Goal: Information Seeking & Learning: Learn about a topic

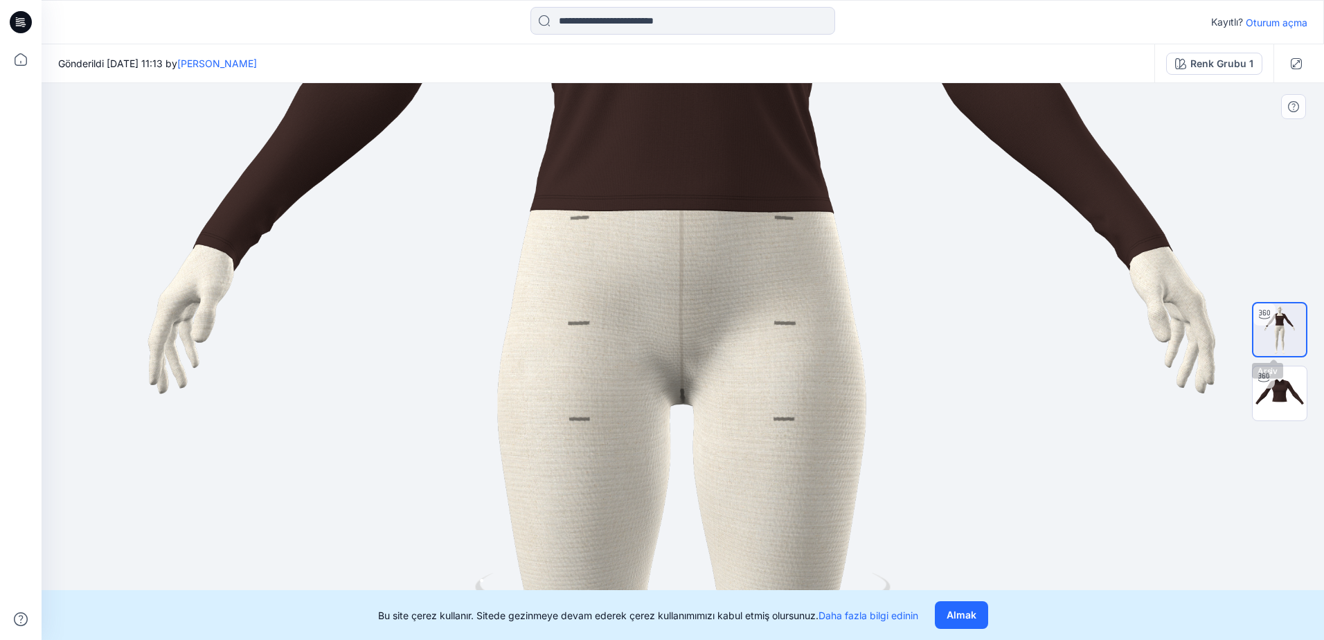
drag, startPoint x: 1284, startPoint y: 194, endPoint x: 1252, endPoint y: 418, distance: 226.6
click at [1252, 418] on div at bounding box center [1279, 361] width 55 height 346
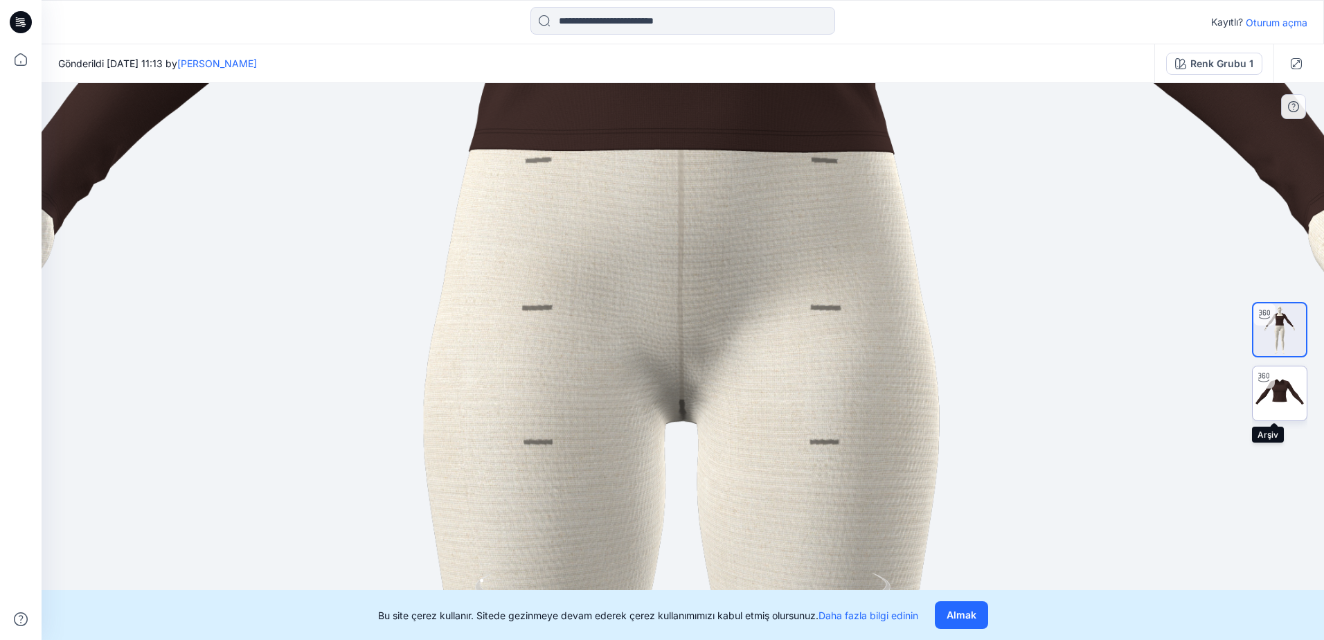
click at [1301, 399] on img at bounding box center [1280, 393] width 54 height 54
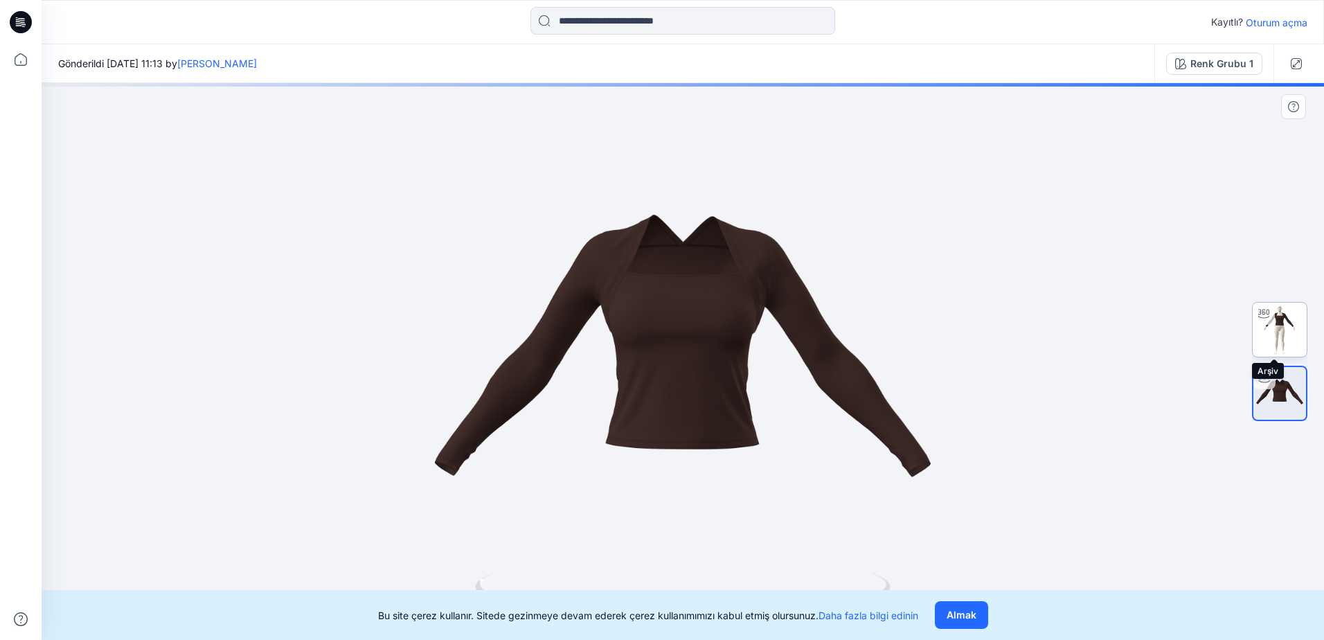
click at [1272, 329] on img at bounding box center [1280, 330] width 54 height 54
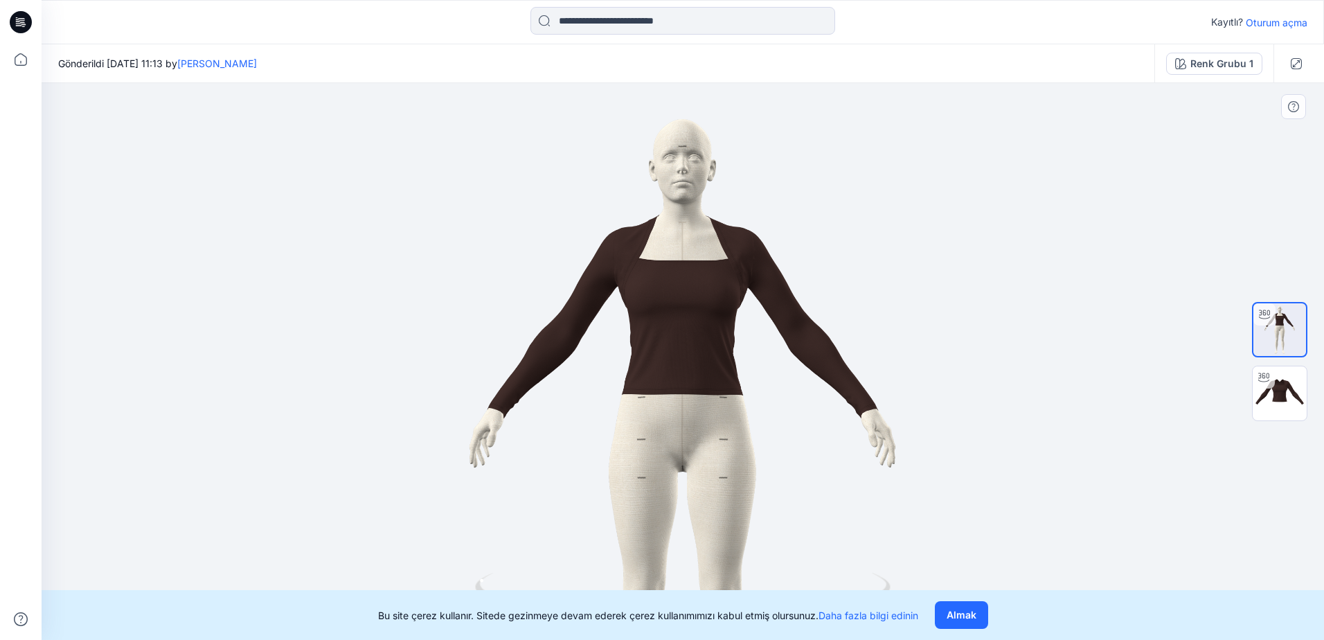
drag, startPoint x: 890, startPoint y: 265, endPoint x: 912, endPoint y: 386, distance: 123.9
click at [912, 386] on img at bounding box center [683, 454] width 743 height 743
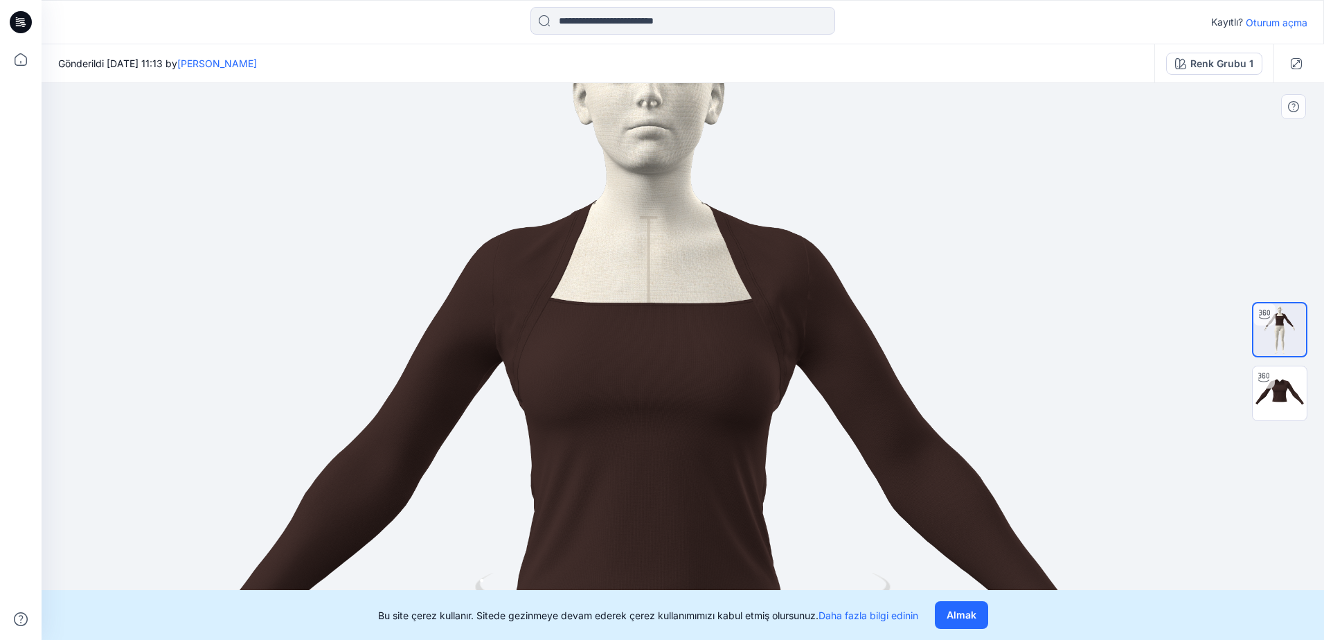
drag, startPoint x: 922, startPoint y: 328, endPoint x: 886, endPoint y: 150, distance: 180.9
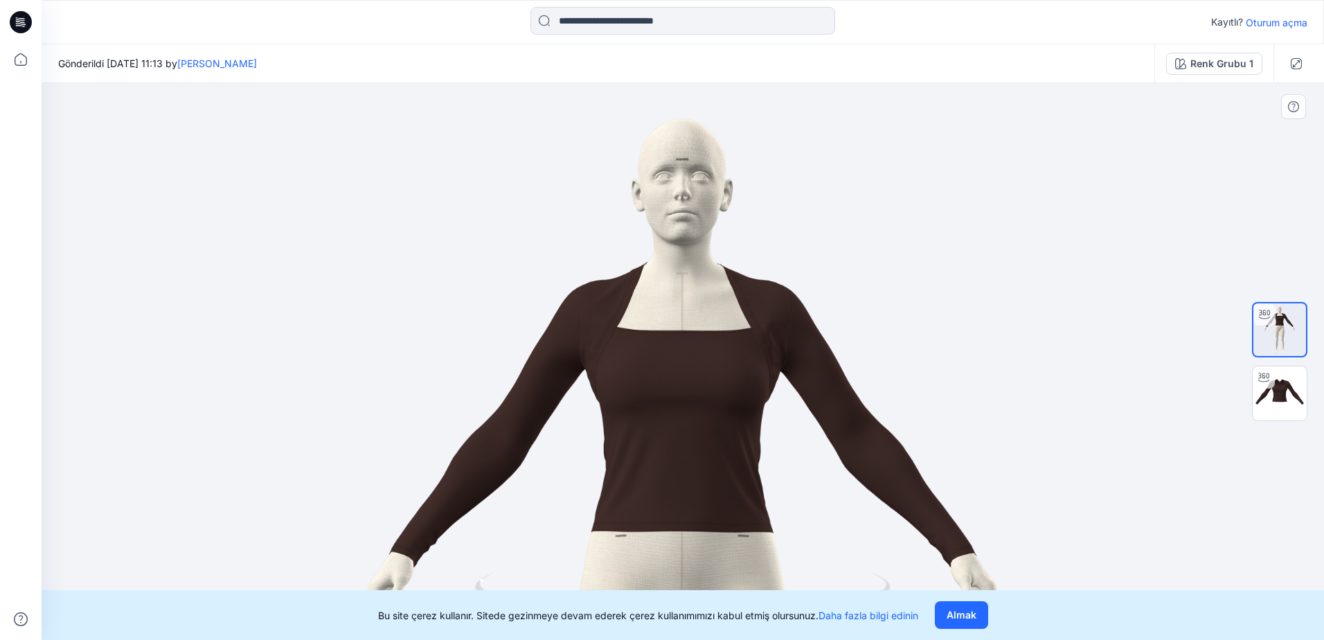
drag, startPoint x: 848, startPoint y: 188, endPoint x: 783, endPoint y: 259, distance: 96.5
click at [783, 259] on img at bounding box center [682, 621] width 1115 height 1115
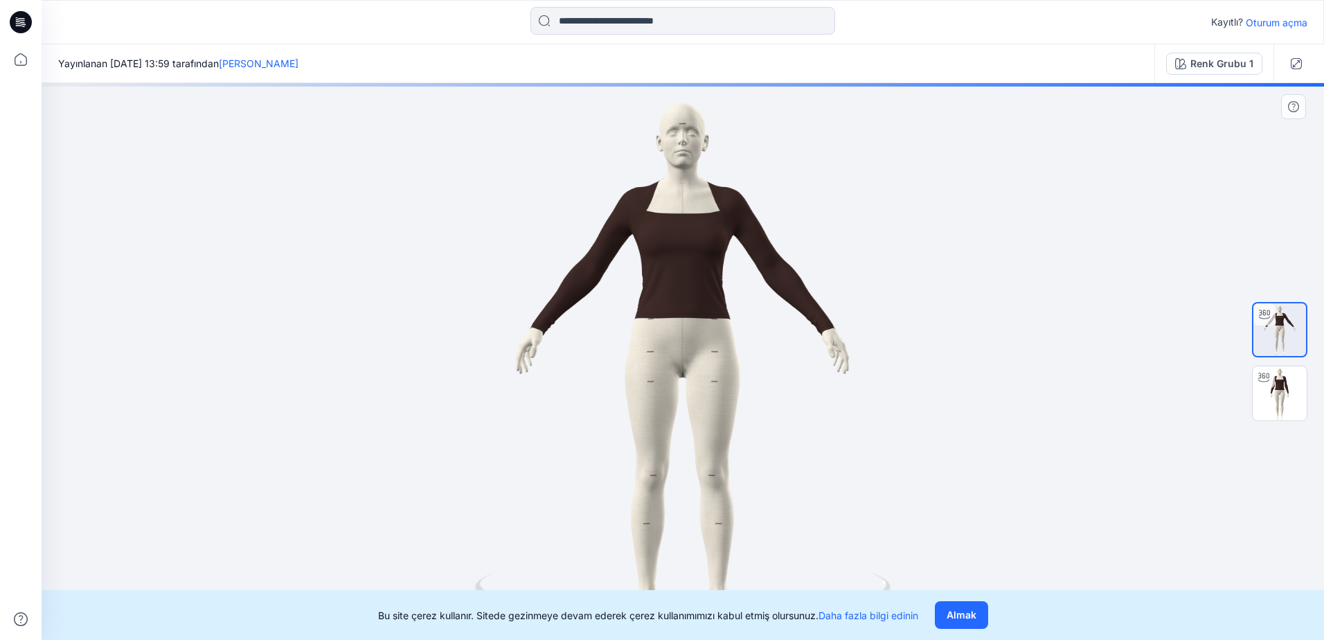
drag, startPoint x: 920, startPoint y: 360, endPoint x: 590, endPoint y: 434, distance: 338.4
click at [590, 434] on div at bounding box center [683, 361] width 1283 height 557
click at [1261, 395] on img at bounding box center [1280, 393] width 54 height 54
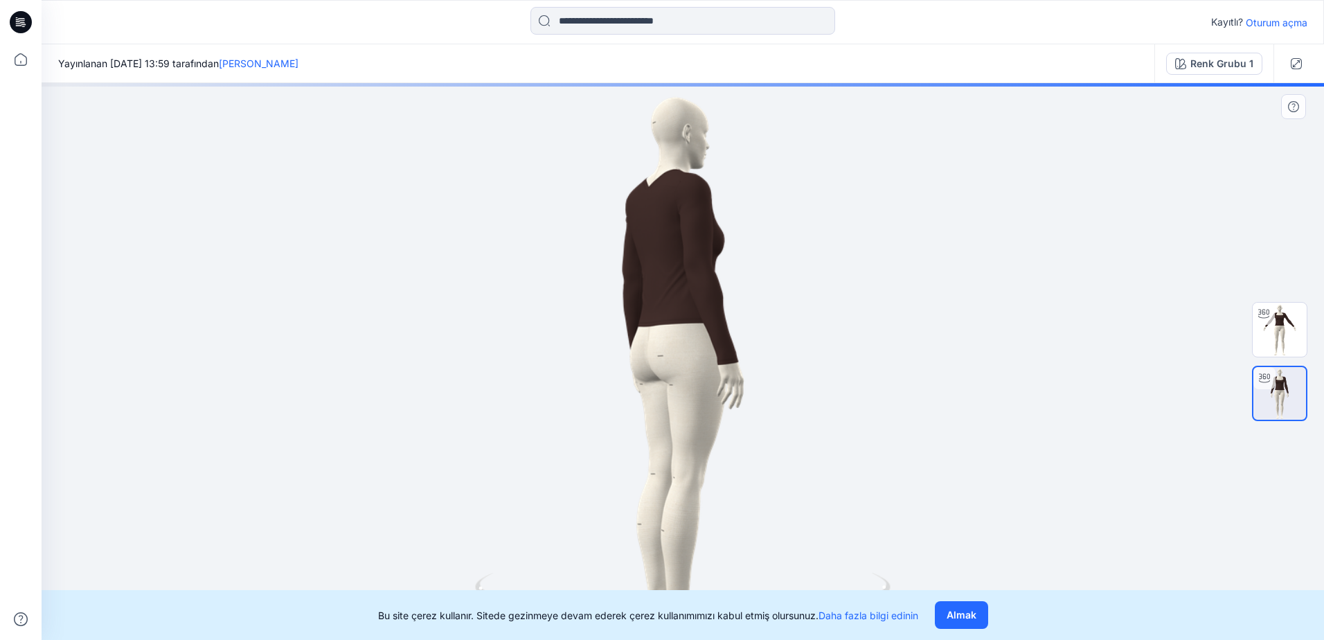
drag, startPoint x: 826, startPoint y: 402, endPoint x: 603, endPoint y: 435, distance: 225.5
click at [603, 435] on div at bounding box center [683, 361] width 1283 height 557
